Goal: Task Accomplishment & Management: Use online tool/utility

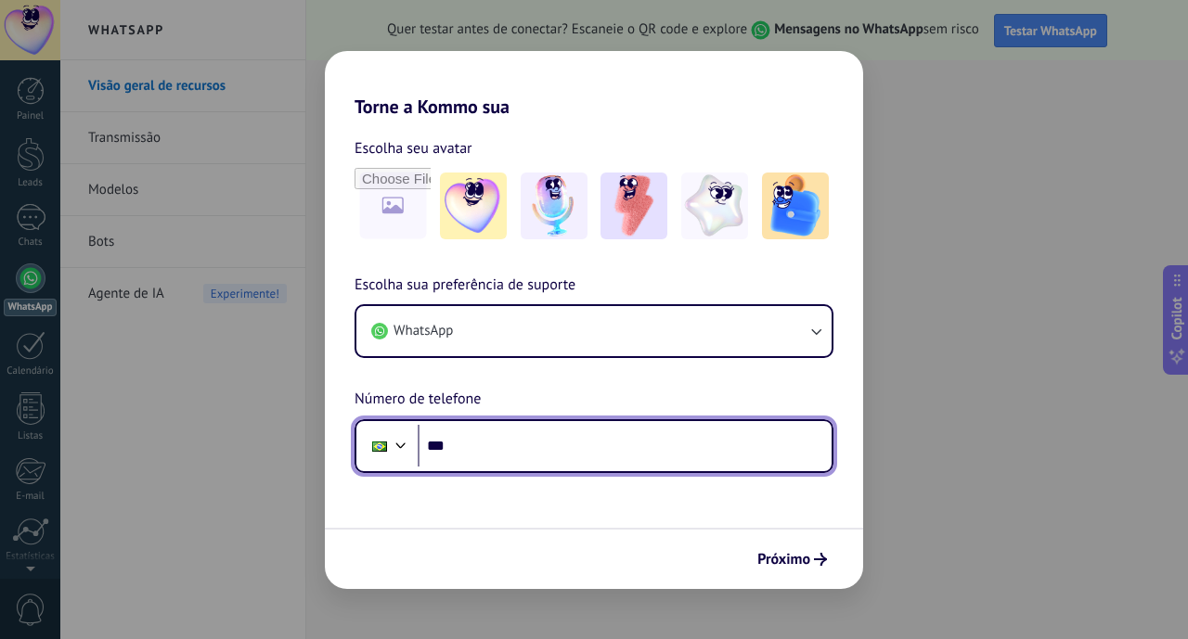
click at [471, 446] on input "***" at bounding box center [625, 446] width 414 height 43
type input "**********"
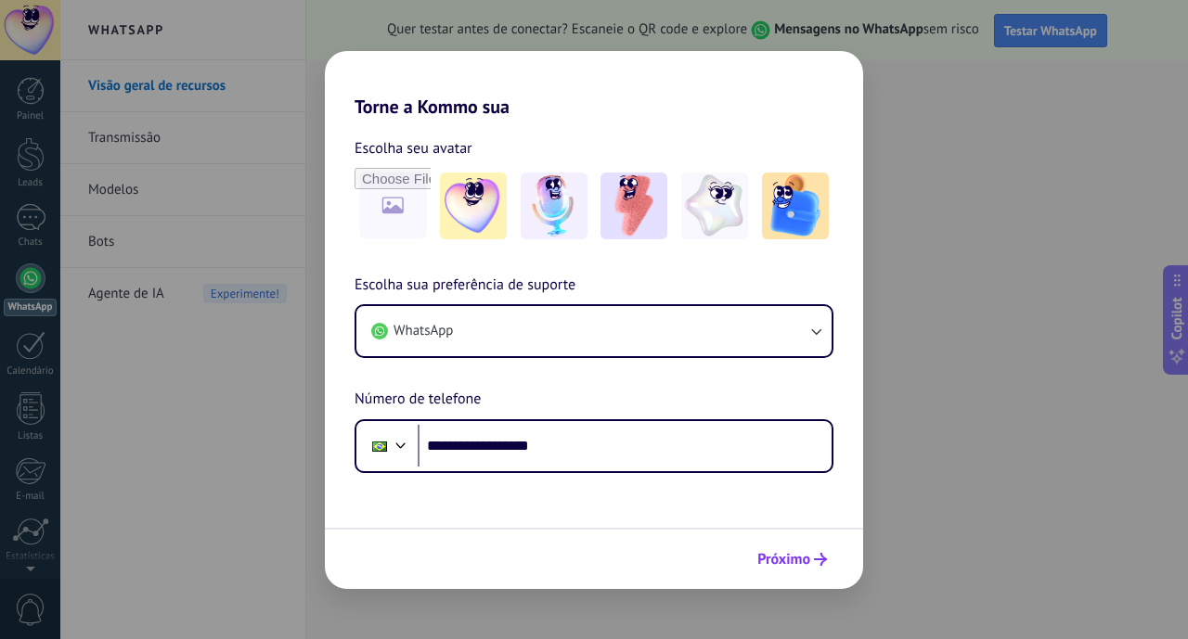
click at [781, 562] on span "Próximo" at bounding box center [783, 559] width 53 height 13
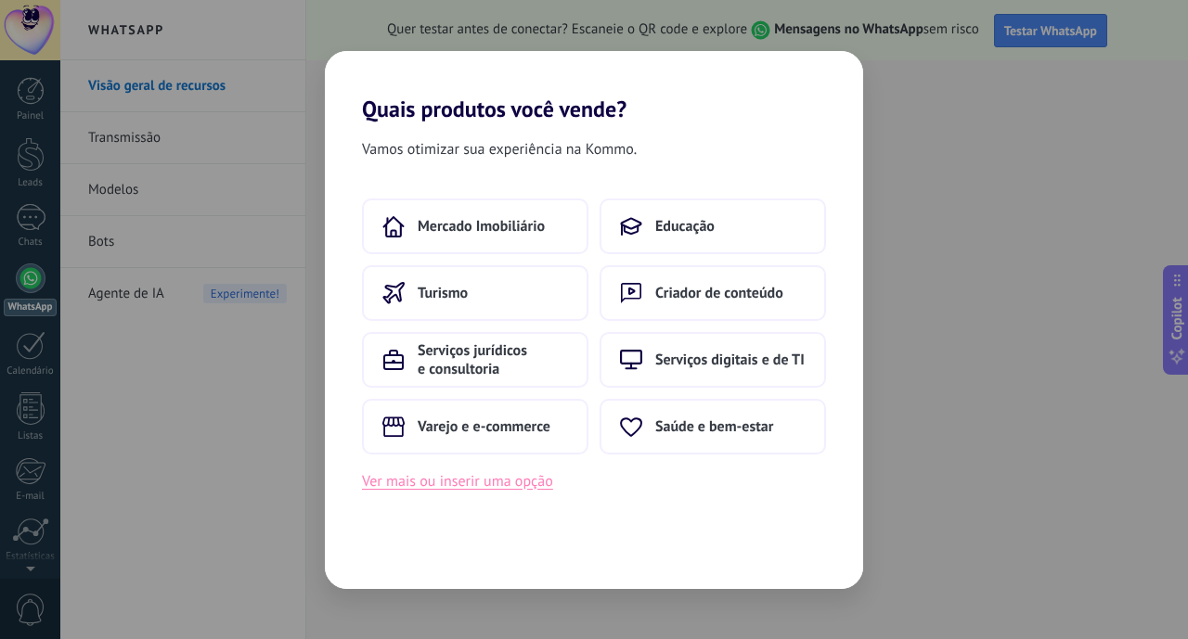
click at [474, 483] on button "Ver mais ou inserir uma opção" at bounding box center [457, 482] width 191 height 24
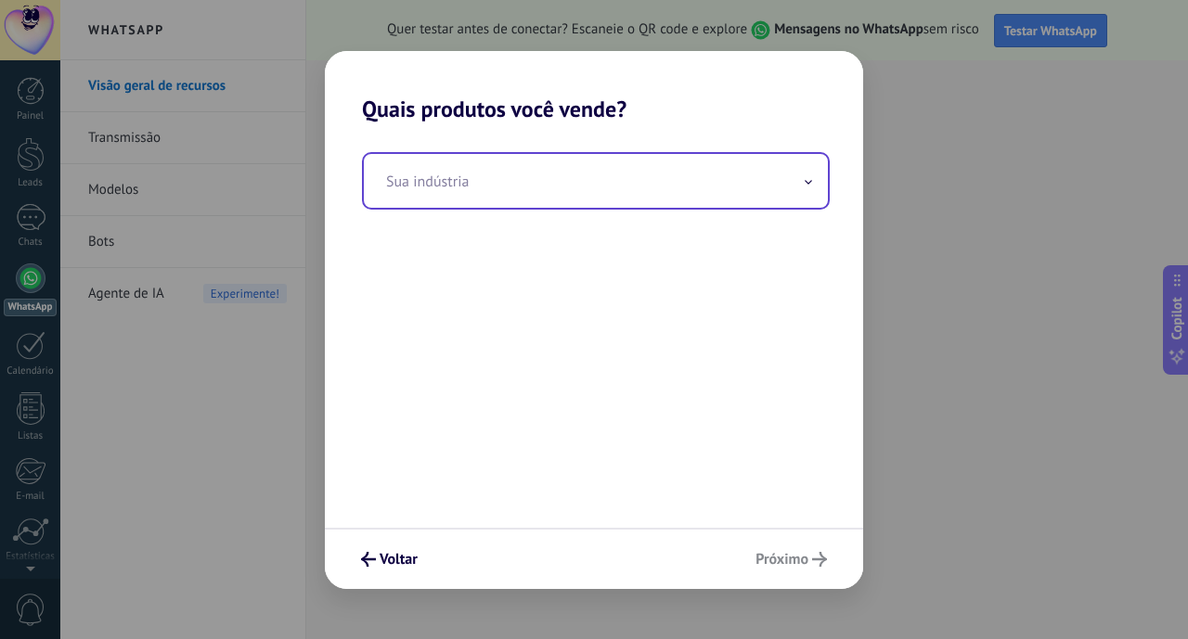
click at [807, 190] on input "text" at bounding box center [596, 181] width 464 height 54
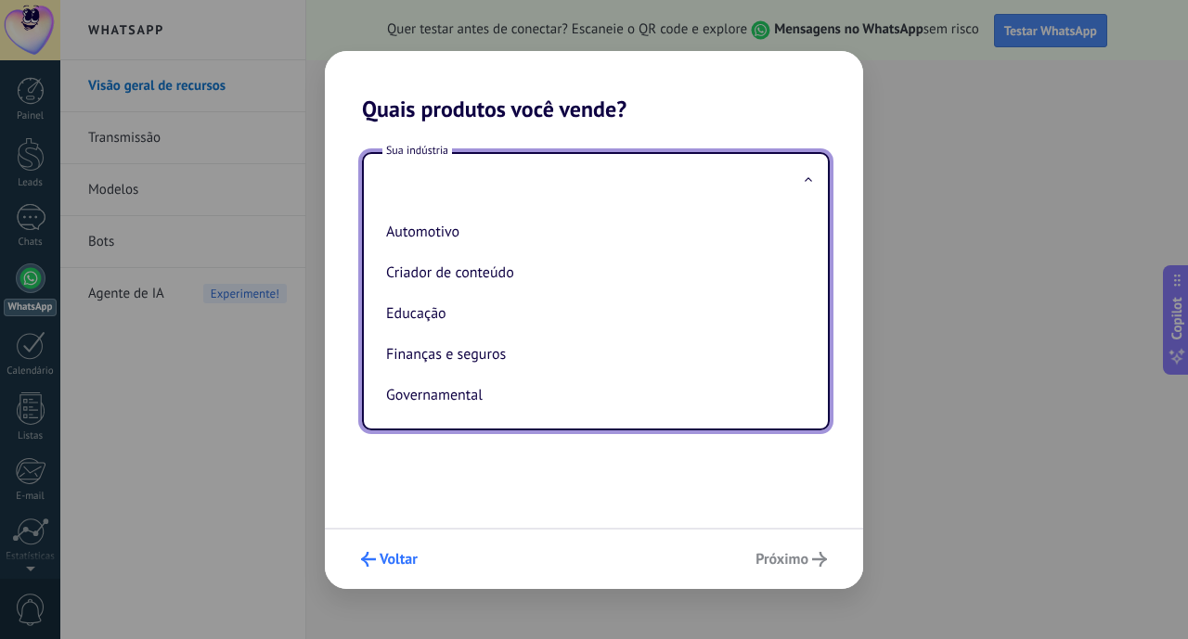
click at [406, 559] on span "Voltar" at bounding box center [399, 559] width 38 height 13
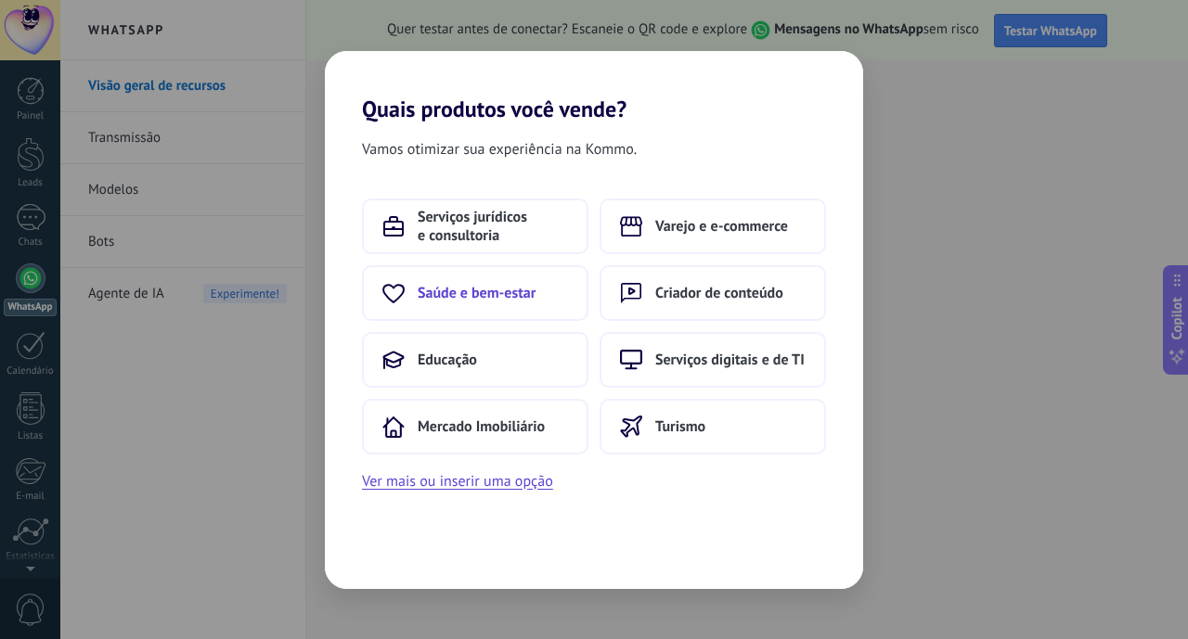
click at [405, 296] on button "Saúde e bem-estar" at bounding box center [475, 293] width 226 height 56
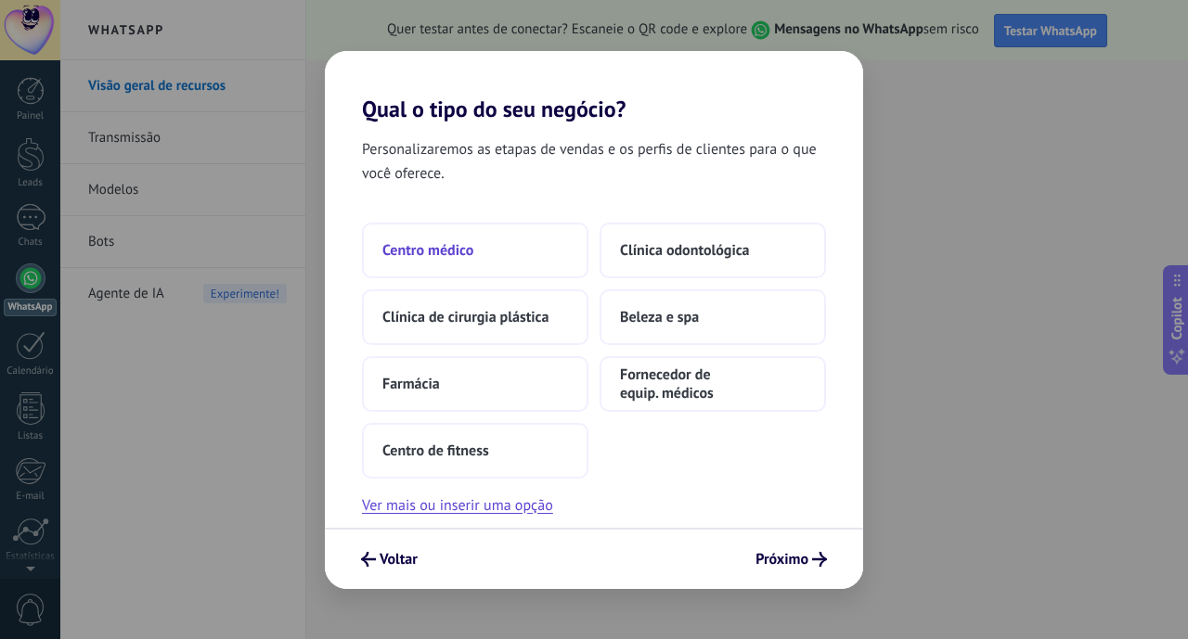
click at [435, 256] on span "Centro médico" at bounding box center [427, 250] width 91 height 19
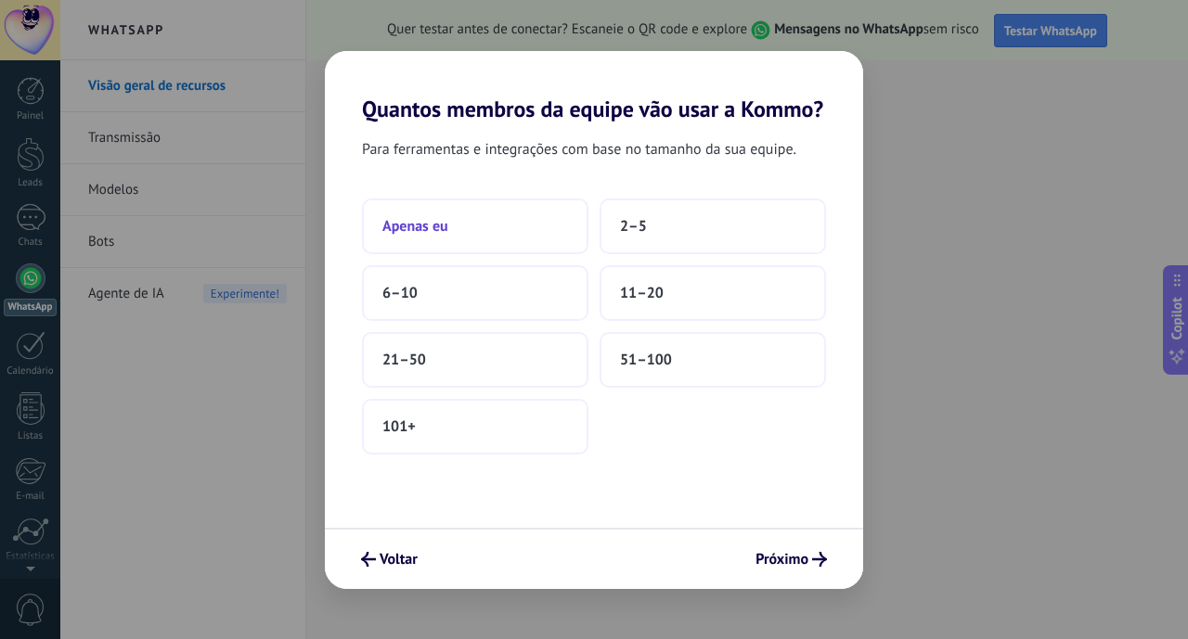
click at [446, 236] on button "Apenas eu" at bounding box center [475, 227] width 226 height 56
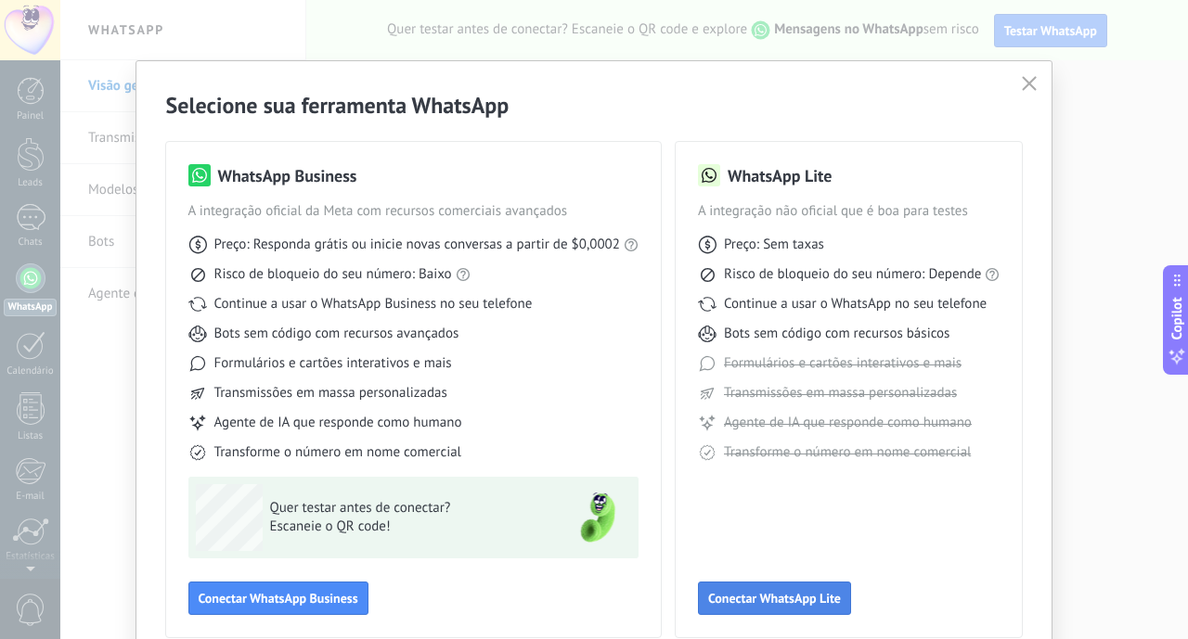
click at [743, 598] on span "Conectar WhatsApp Lite" at bounding box center [774, 598] width 133 height 13
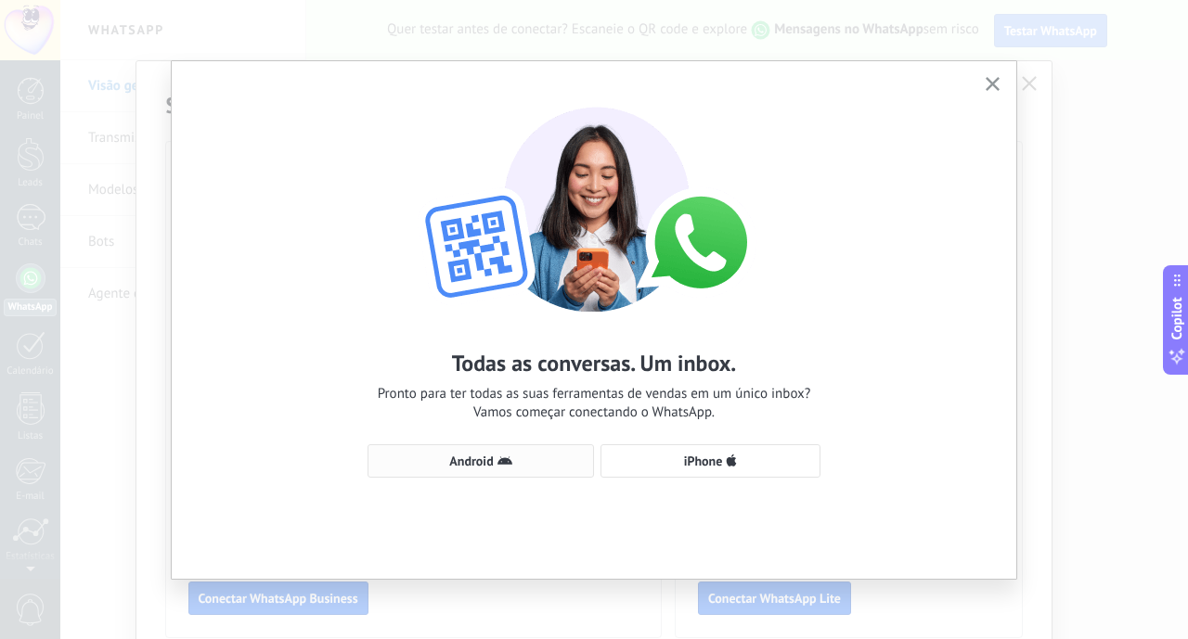
click at [500, 460] on use "button" at bounding box center [504, 461] width 15 height 8
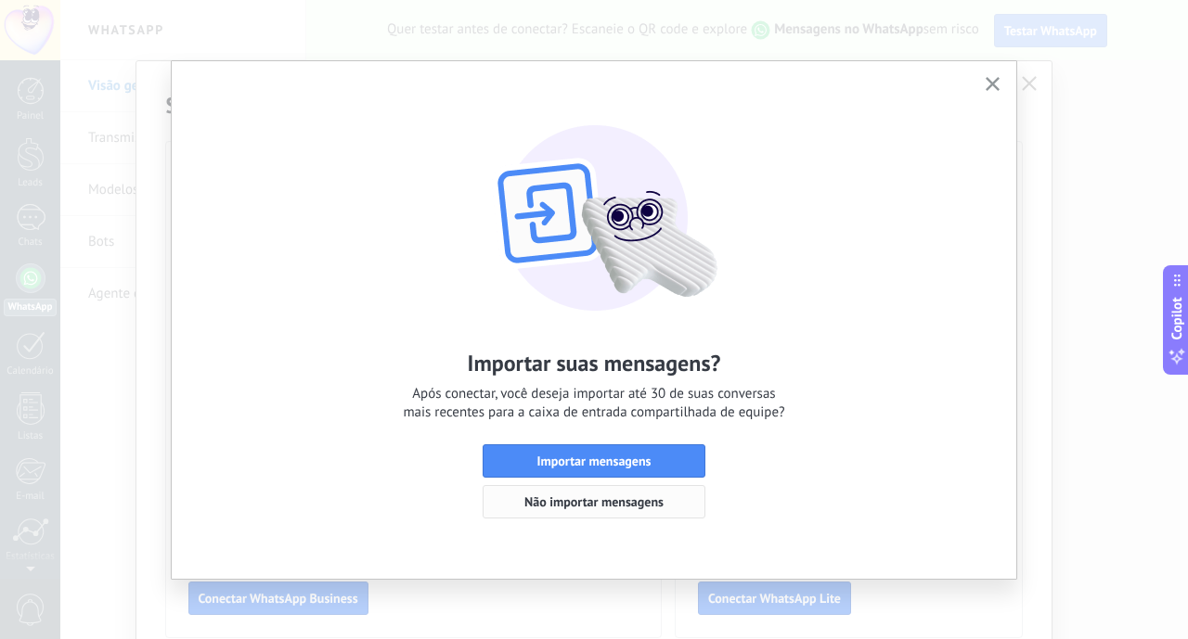
click at [575, 507] on span "Não importar mensagens" at bounding box center [593, 502] width 139 height 13
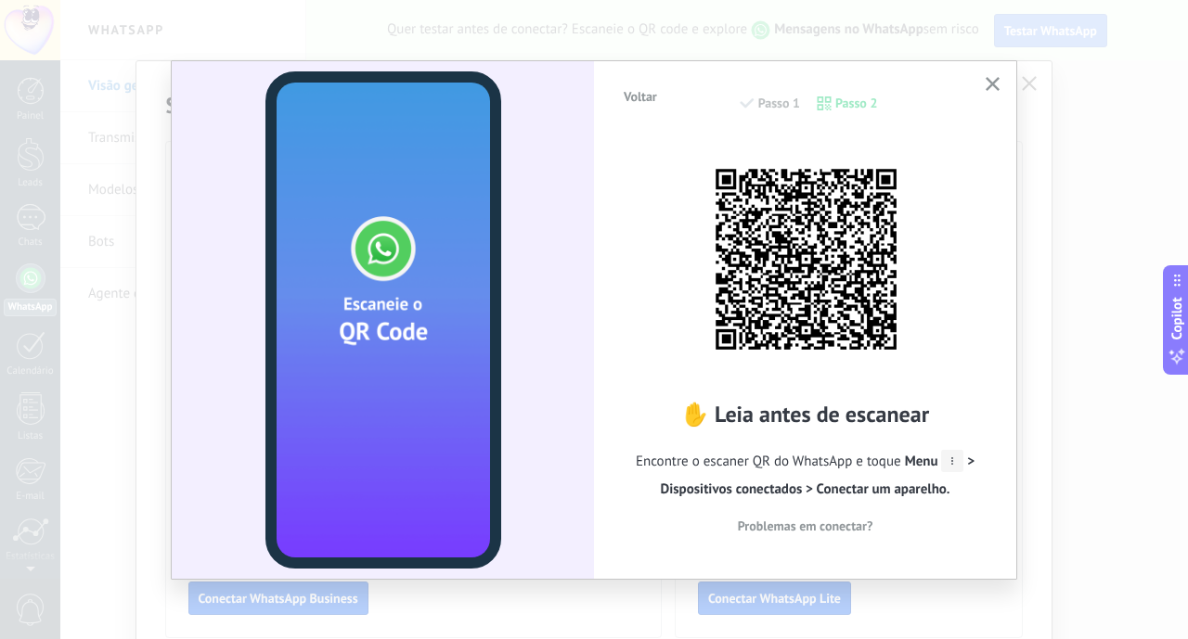
click at [986, 83] on icon "button" at bounding box center [993, 84] width 14 height 14
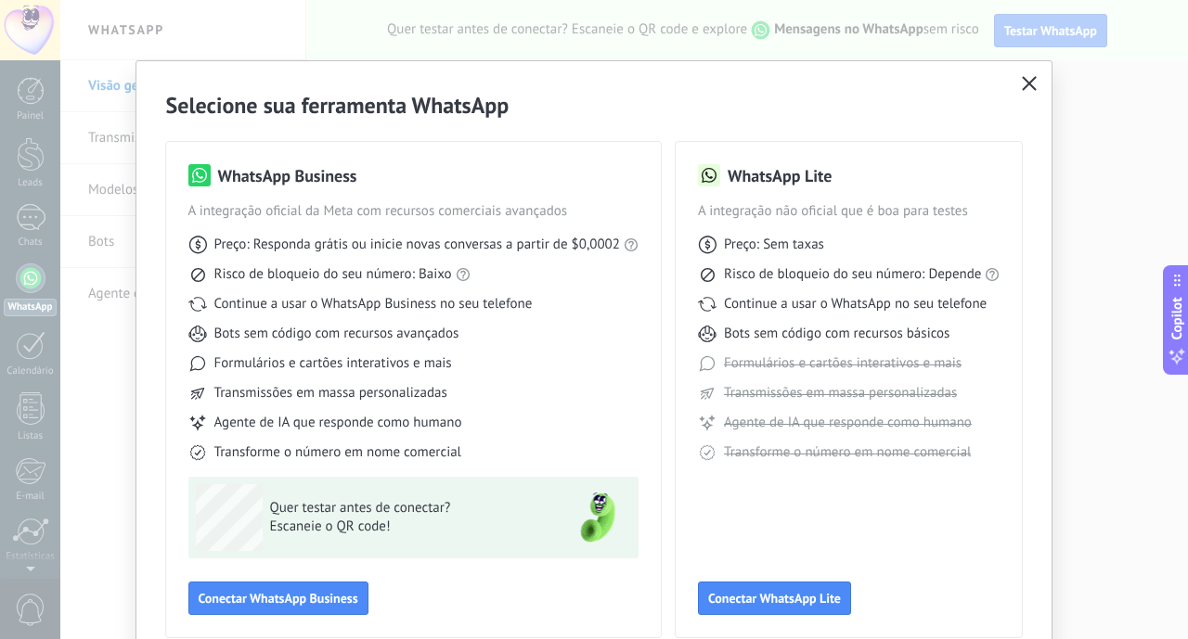
click at [1026, 83] on use "button" at bounding box center [1030, 83] width 14 height 14
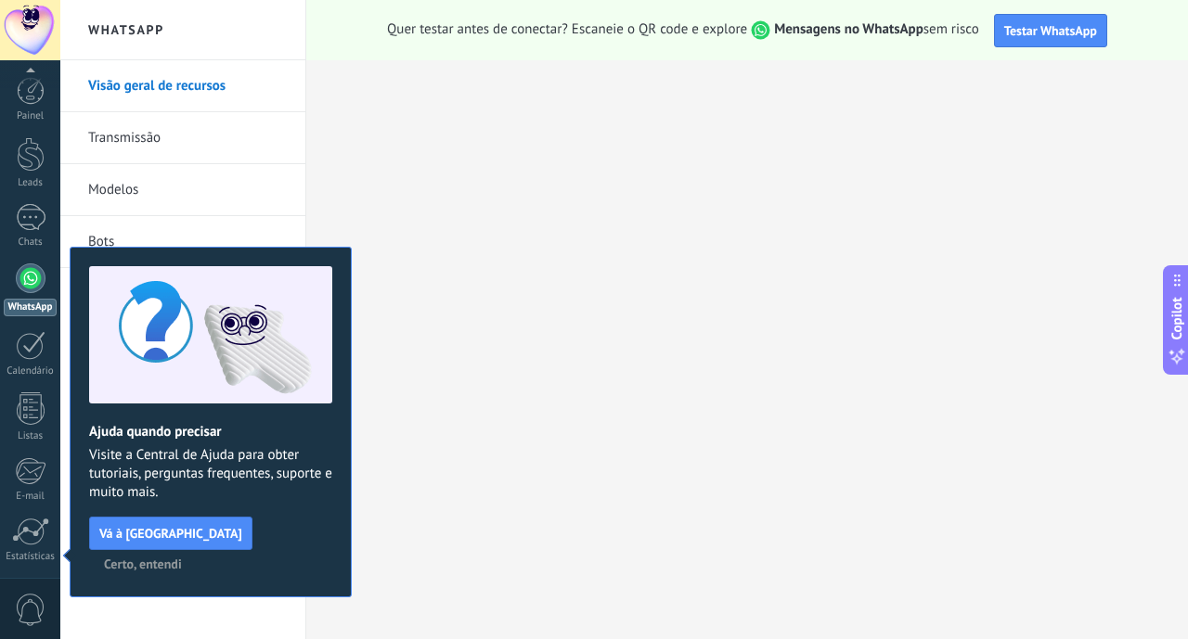
scroll to position [133, 0]
